Goal: Task Accomplishment & Management: Manage account settings

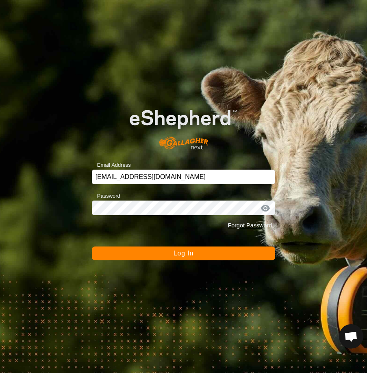
scroll to position [365, 0]
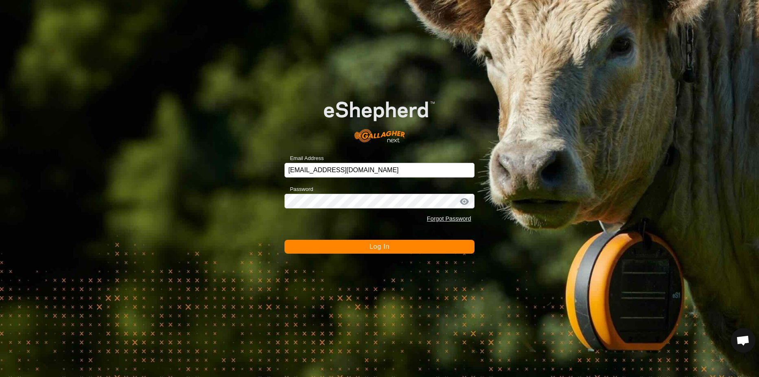
click at [367, 201] on div at bounding box center [464, 201] width 12 height 8
click at [367, 30] on div "Email Address [EMAIL_ADDRESS][DOMAIN_NAME] Password Forgot Password Log In" at bounding box center [379, 188] width 759 height 377
click at [367, 248] on span "Log In" at bounding box center [379, 246] width 20 height 7
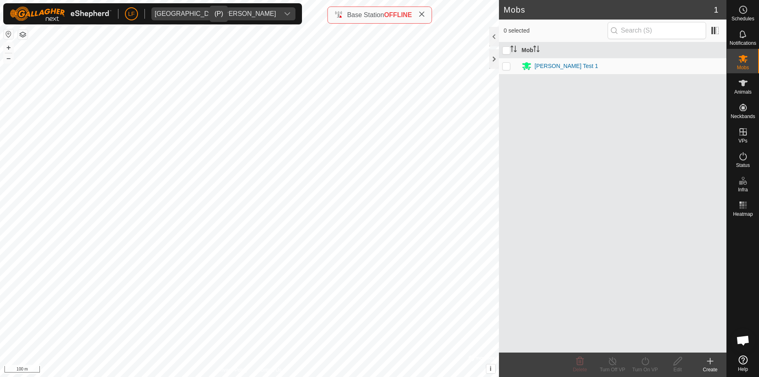
click at [284, 12] on icon "dropdown trigger" at bounding box center [287, 14] width 7 height 7
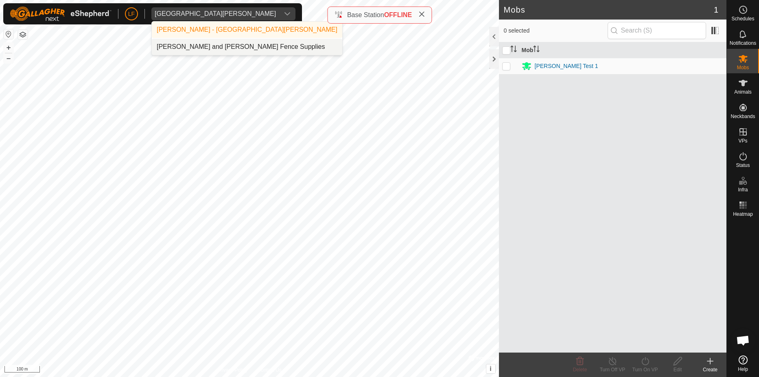
click at [209, 44] on li "[PERSON_NAME] and [PERSON_NAME] Fence Supplies" at bounding box center [247, 47] width 190 height 16
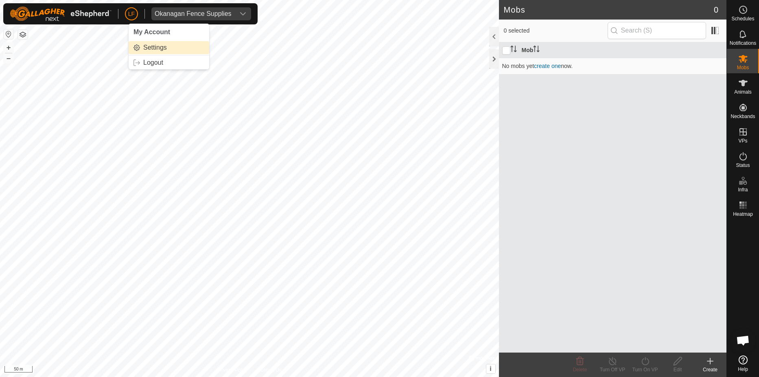
click at [152, 47] on link "Settings" at bounding box center [169, 47] width 81 height 13
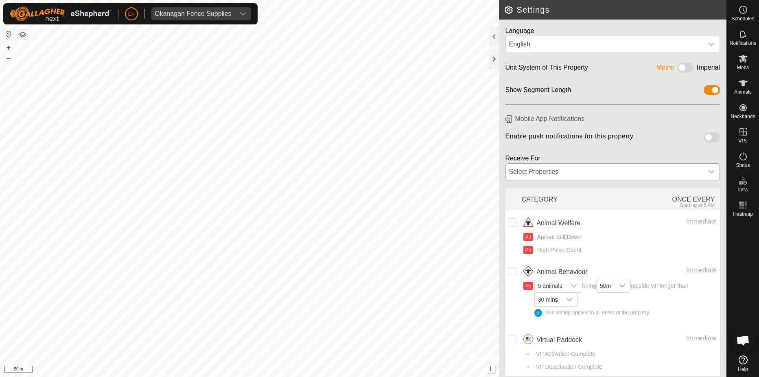
click at [367, 171] on icon at bounding box center [711, 171] width 7 height 7
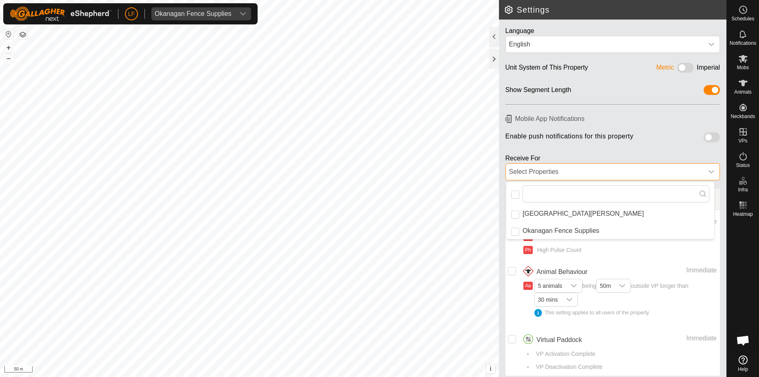
scroll to position [5, 36]
click at [367, 171] on icon at bounding box center [711, 171] width 7 height 7
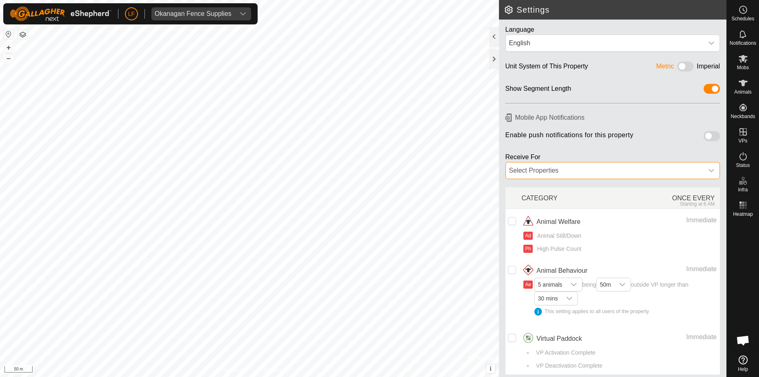
scroll to position [0, 0]
click at [367, 169] on icon at bounding box center [711, 171] width 7 height 7
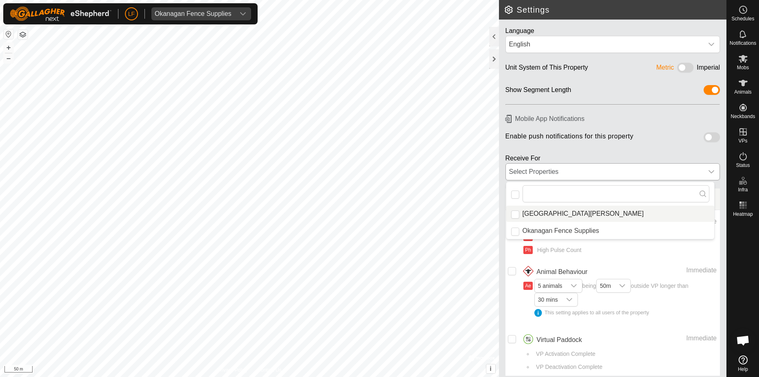
click at [367, 214] on li "[GEOGRAPHIC_DATA][PERSON_NAME]" at bounding box center [610, 213] width 208 height 16
checkbox input "true"
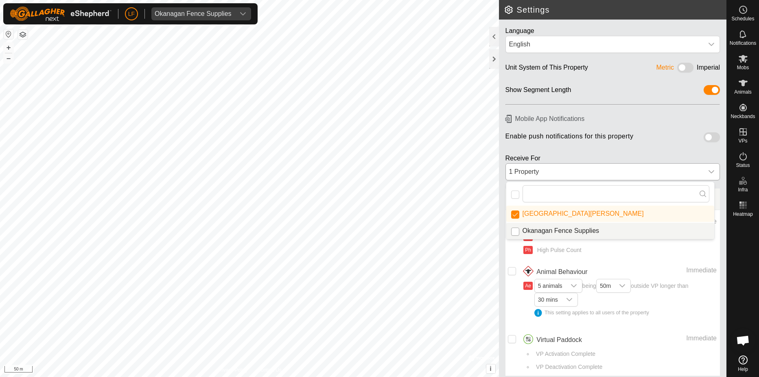
click at [367, 232] on input "Okanagan Fence Supplies" at bounding box center [515, 231] width 8 height 8
checkbox input "true"
checkbox input "false"
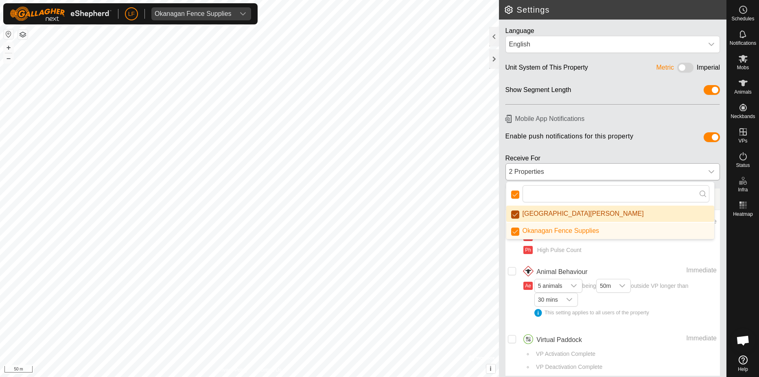
click at [367, 215] on input "Fort Nelson" at bounding box center [515, 214] width 8 height 8
checkbox input "false"
checkbox input "true"
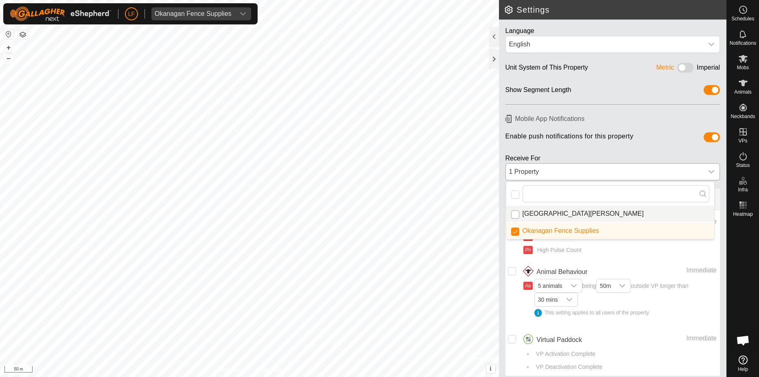
click at [367, 214] on input "Fort Nelson" at bounding box center [515, 214] width 8 height 8
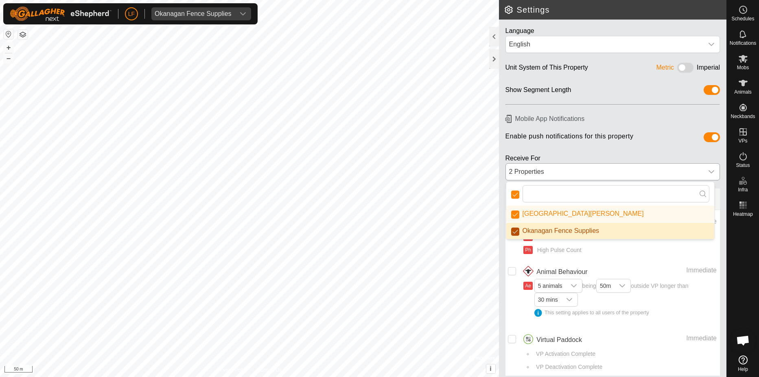
click at [367, 232] on input "Okanagan Fence Supplies" at bounding box center [515, 231] width 8 height 8
checkbox input "false"
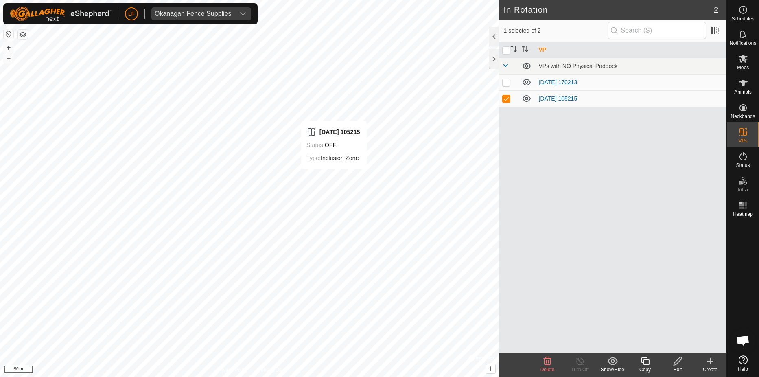
checkbox input "false"
click at [240, 12] on icon "dropdown trigger" at bounding box center [243, 14] width 7 height 7
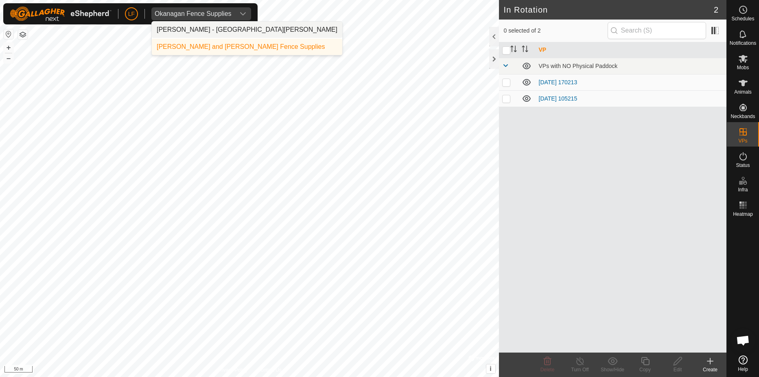
click at [205, 28] on li "[PERSON_NAME] - [GEOGRAPHIC_DATA][PERSON_NAME]" at bounding box center [247, 30] width 190 height 16
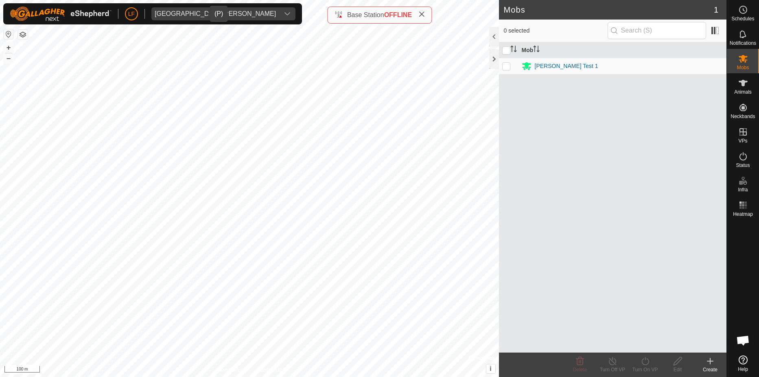
click at [367, 358] on icon at bounding box center [743, 359] width 9 height 9
click at [367, 103] on link "Unfitted Neckbands" at bounding box center [685, 105] width 81 height 16
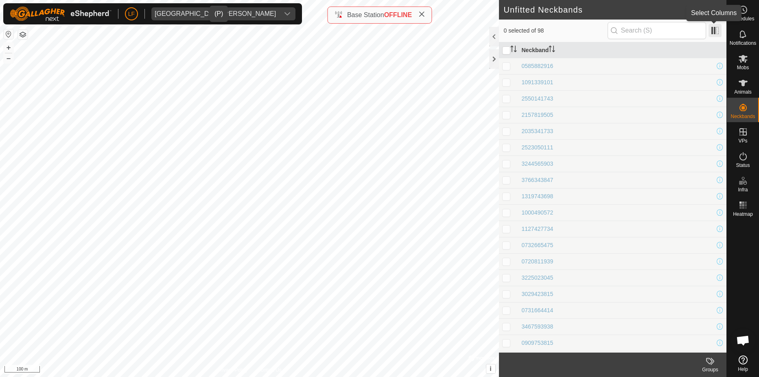
click at [367, 31] on span at bounding box center [714, 30] width 13 height 13
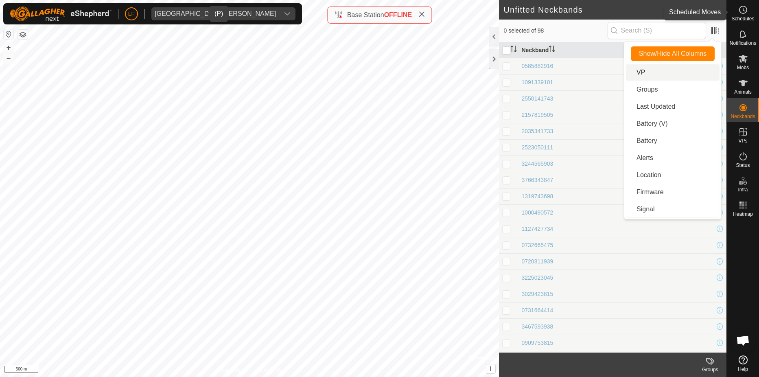
click at [367, 9] on icon at bounding box center [743, 10] width 10 height 10
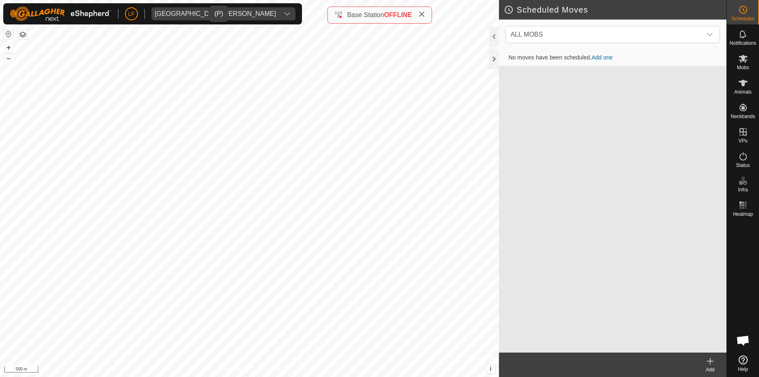
click at [367, 10] on icon at bounding box center [743, 10] width 10 height 10
click at [367, 55] on icon at bounding box center [743, 59] width 10 height 10
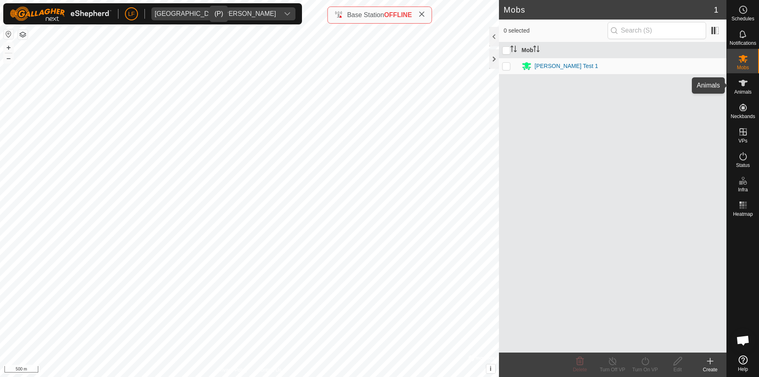
click at [367, 81] on icon at bounding box center [743, 83] width 9 height 7
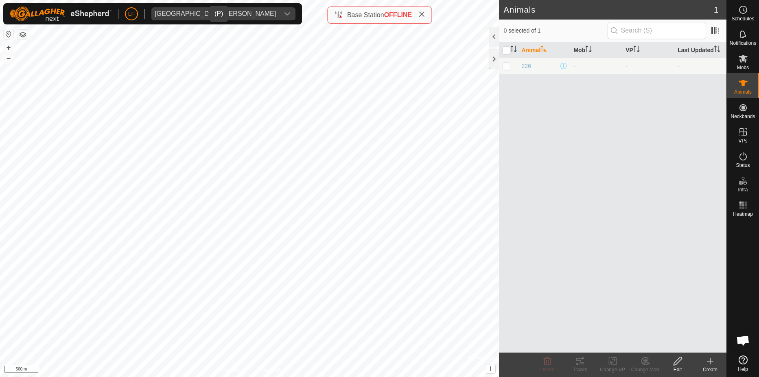
click at [367, 81] on icon at bounding box center [743, 83] width 9 height 7
click at [367, 28] on span at bounding box center [714, 30] width 13 height 13
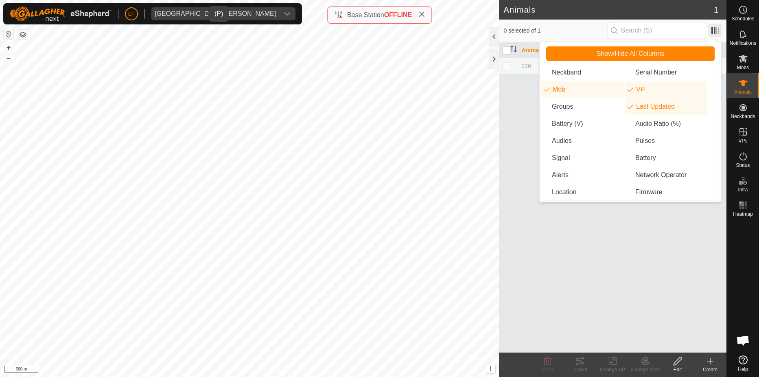
click at [367, 33] on span at bounding box center [714, 30] width 13 height 13
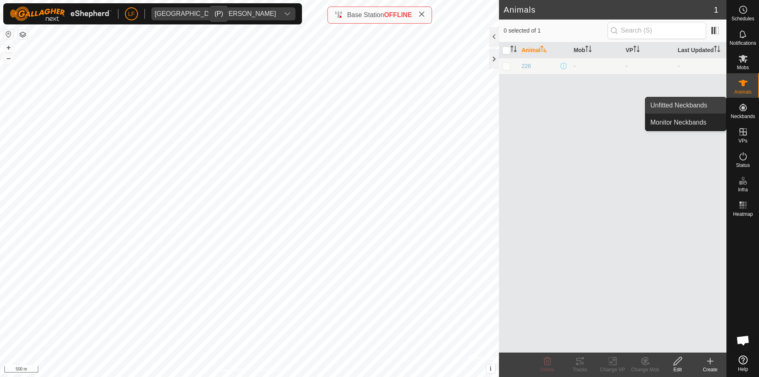
drag, startPoint x: 725, startPoint y: 105, endPoint x: 706, endPoint y: 104, distance: 19.2
click at [367, 104] on link "Unfitted Neckbands" at bounding box center [685, 105] width 81 height 16
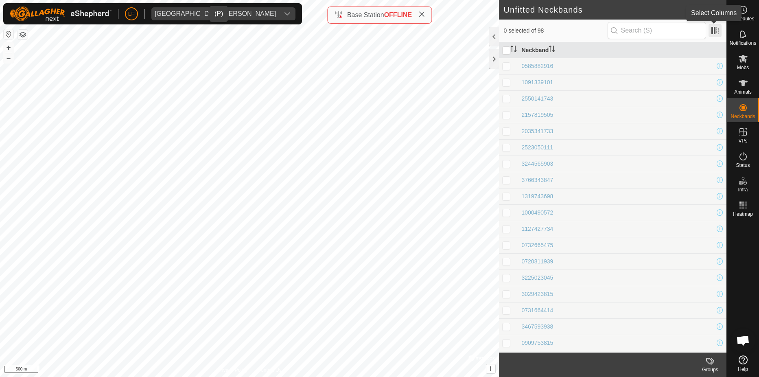
click at [367, 31] on span at bounding box center [714, 30] width 13 height 13
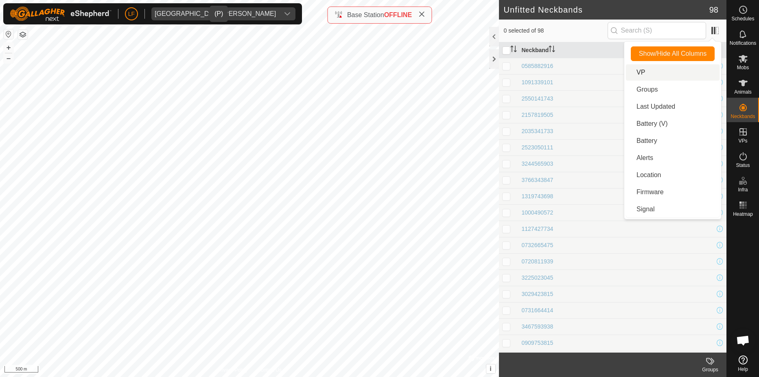
click at [367, 68] on div "0585882916" at bounding box center [623, 66] width 202 height 9
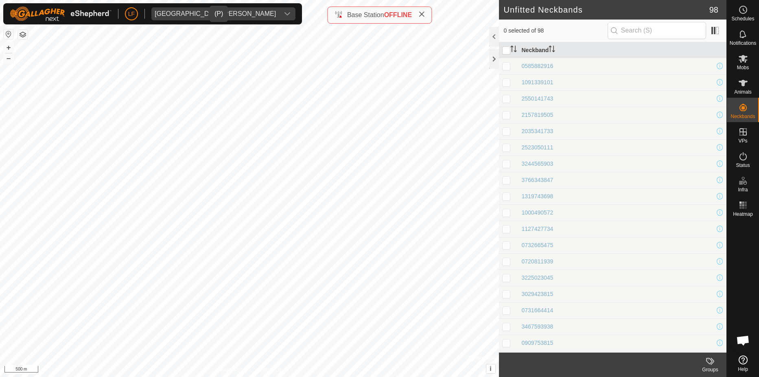
click at [367, 68] on div "0585882916" at bounding box center [623, 66] width 202 height 9
click at [367, 29] on input "text" at bounding box center [656, 30] width 98 height 17
type input "505"
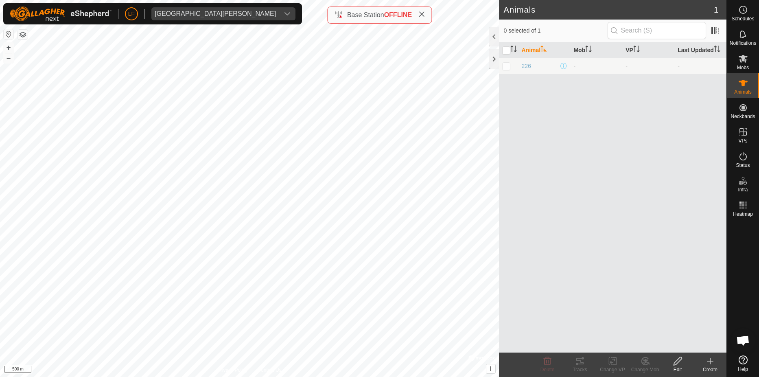
click at [367, 361] on icon at bounding box center [710, 361] width 6 height 0
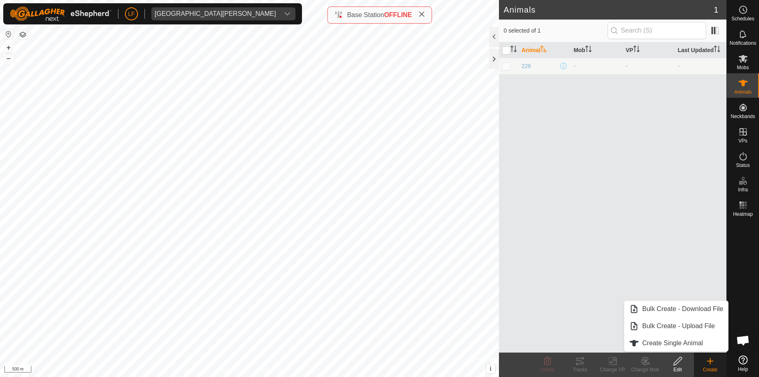
click at [367, 361] on icon at bounding box center [677, 361] width 8 height 8
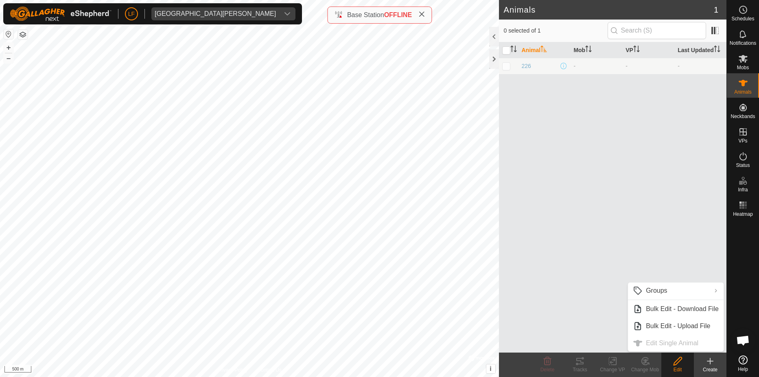
click at [367, 362] on icon at bounding box center [678, 361] width 10 height 10
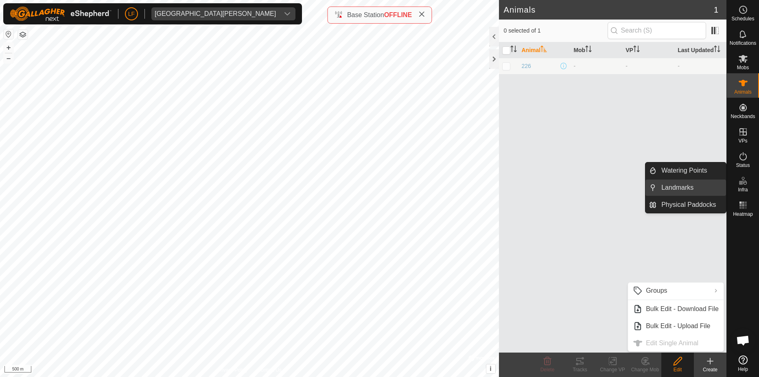
click at [367, 188] on link "Landmarks" at bounding box center [691, 187] width 70 height 16
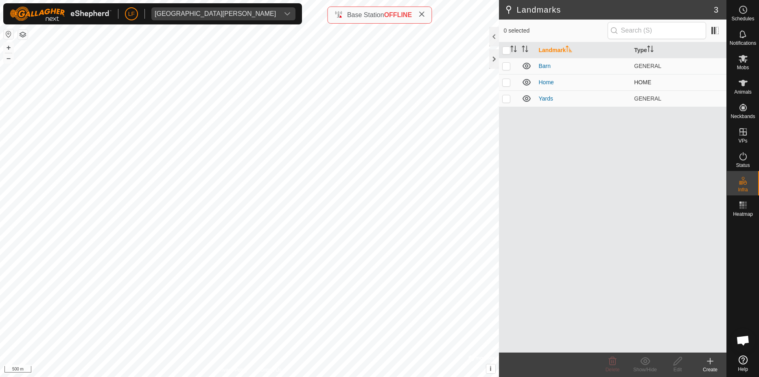
click at [367, 84] on p-checkbox at bounding box center [506, 82] width 8 height 7
checkbox input "true"
click at [367, 359] on icon at bounding box center [710, 361] width 10 height 10
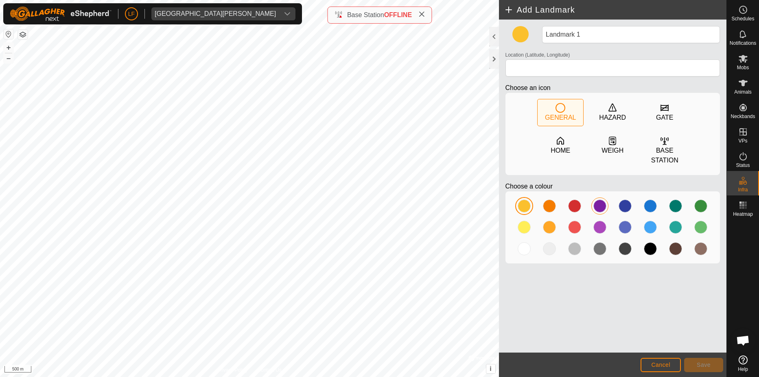
click at [367, 199] on div at bounding box center [599, 205] width 13 height 13
type input "56.652044, -121.427143"
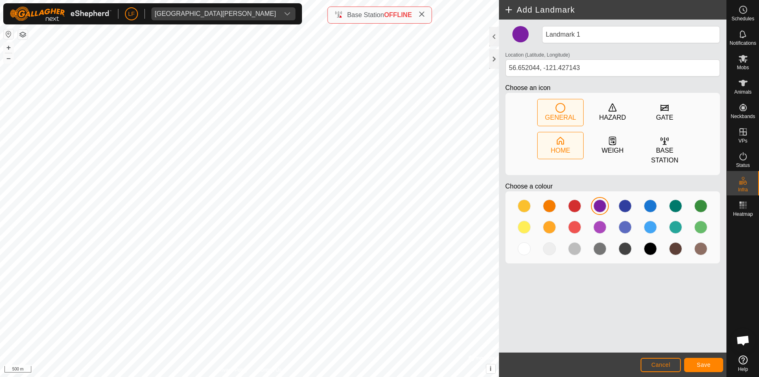
click at [367, 143] on icon at bounding box center [560, 141] width 10 height 10
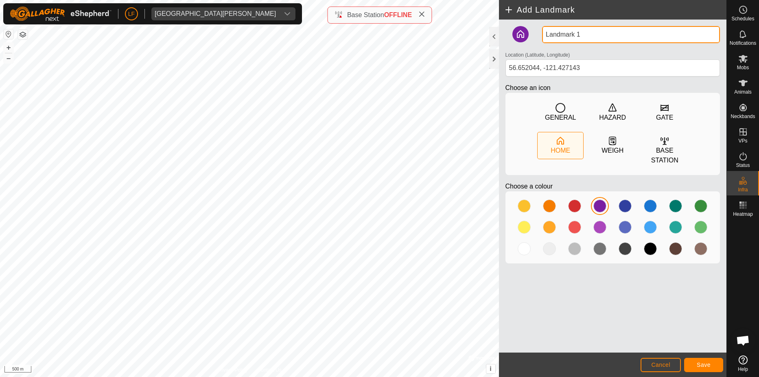
drag, startPoint x: 584, startPoint y: 34, endPoint x: 537, endPoint y: 36, distance: 46.8
click at [367, 35] on div "Landmark 1 Location (Latitude, Longitude) [GEOGRAPHIC_DATA] Choose an icon GENE…" at bounding box center [612, 148] width 221 height 244
type input "[PERSON_NAME] Home Ranch"
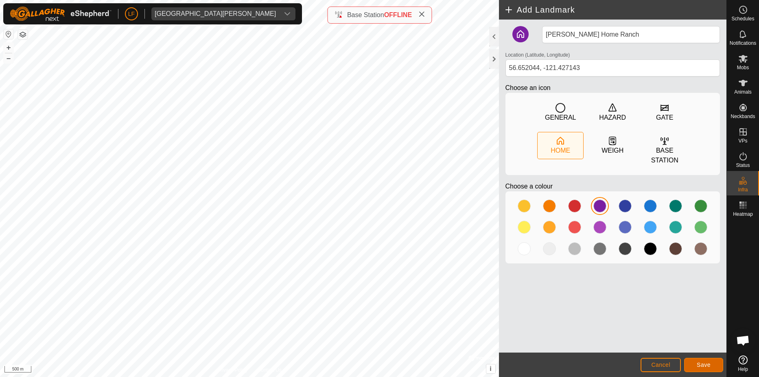
click at [367, 365] on span "Save" at bounding box center [704, 364] width 14 height 7
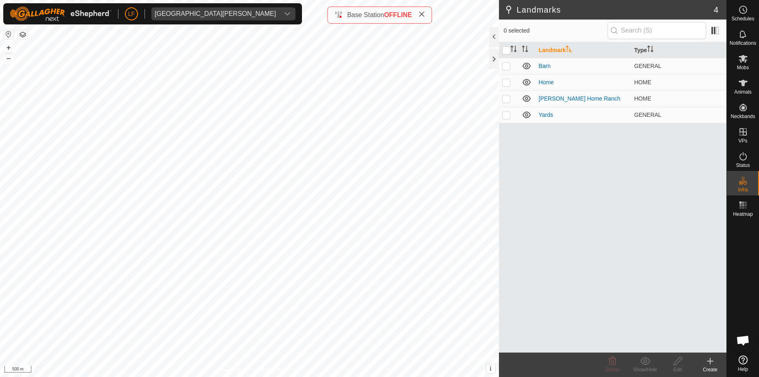
click at [323, 0] on html "LF Fort [PERSON_NAME] Schedules Notifications Mobs Animals Neckbands VPs Status…" at bounding box center [379, 188] width 759 height 377
click at [367, 361] on icon at bounding box center [710, 361] width 6 height 0
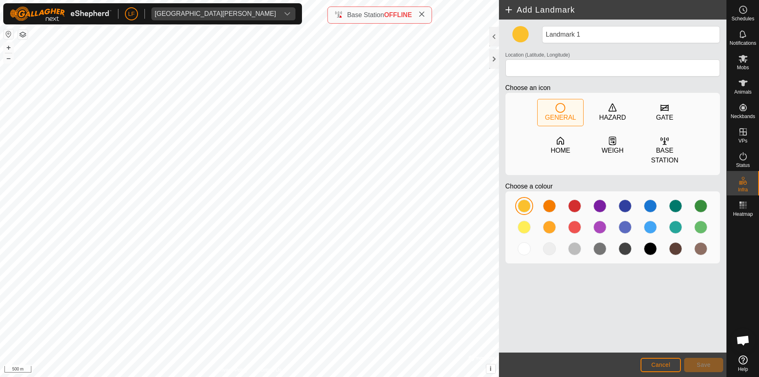
click at [367, 106] on icon at bounding box center [560, 108] width 10 height 10
type input "56.583383, -121.424421"
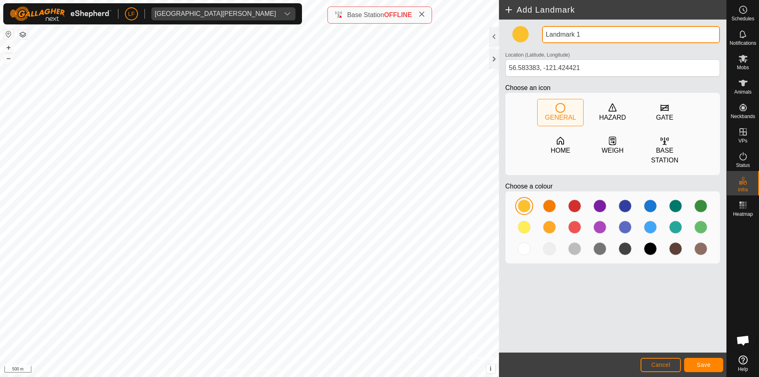
drag, startPoint x: 592, startPoint y: 35, endPoint x: 537, endPoint y: 32, distance: 55.0
click at [367, 32] on div "Landmark 1 Location (Latitude, Longitude) [GEOGRAPHIC_DATA] Choose an icon GENE…" at bounding box center [612, 148] width 221 height 244
type input "Turn off [US_STATE][GEOGRAPHIC_DATA]"
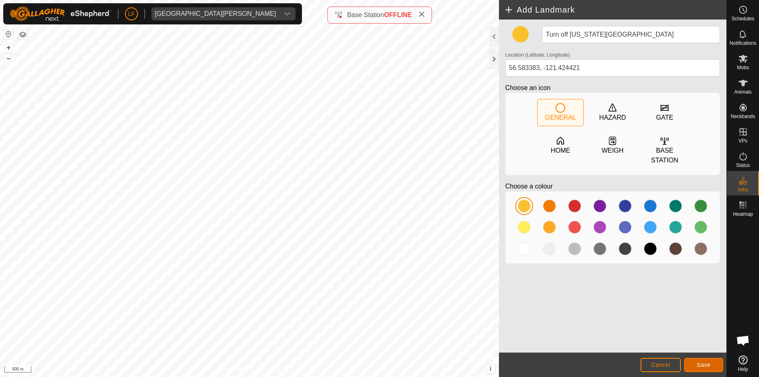
click at [367, 365] on span "Save" at bounding box center [704, 364] width 14 height 7
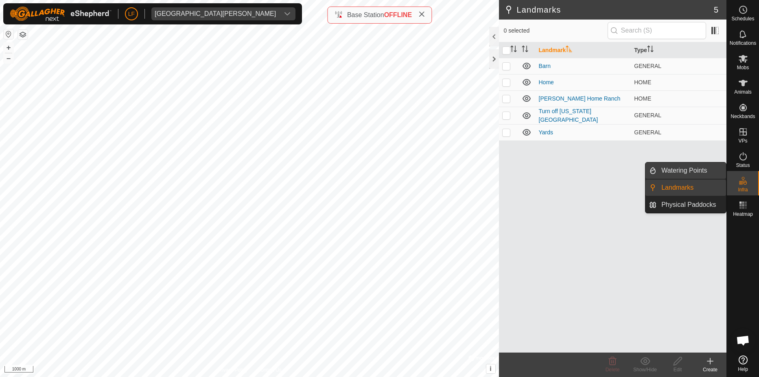
click at [367, 167] on link "Watering Points" at bounding box center [691, 170] width 70 height 16
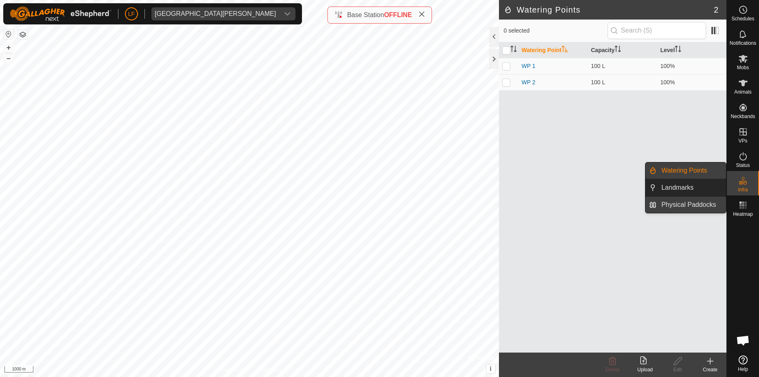
click at [367, 201] on link "Physical Paddocks" at bounding box center [691, 205] width 70 height 16
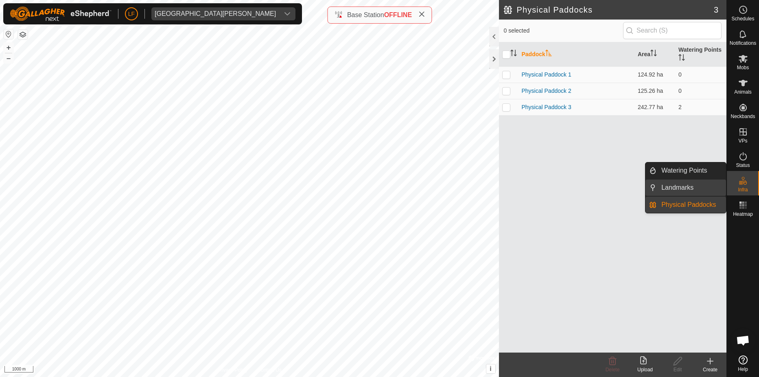
click at [367, 185] on link "Landmarks" at bounding box center [691, 187] width 70 height 16
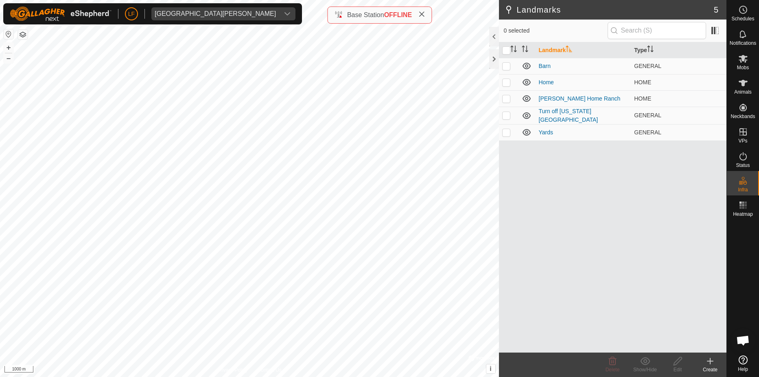
click at [23, 33] on button "button" at bounding box center [23, 35] width 10 height 10
click at [367, 59] on div at bounding box center [494, 59] width 10 height 20
